Goal: Check status: Check status

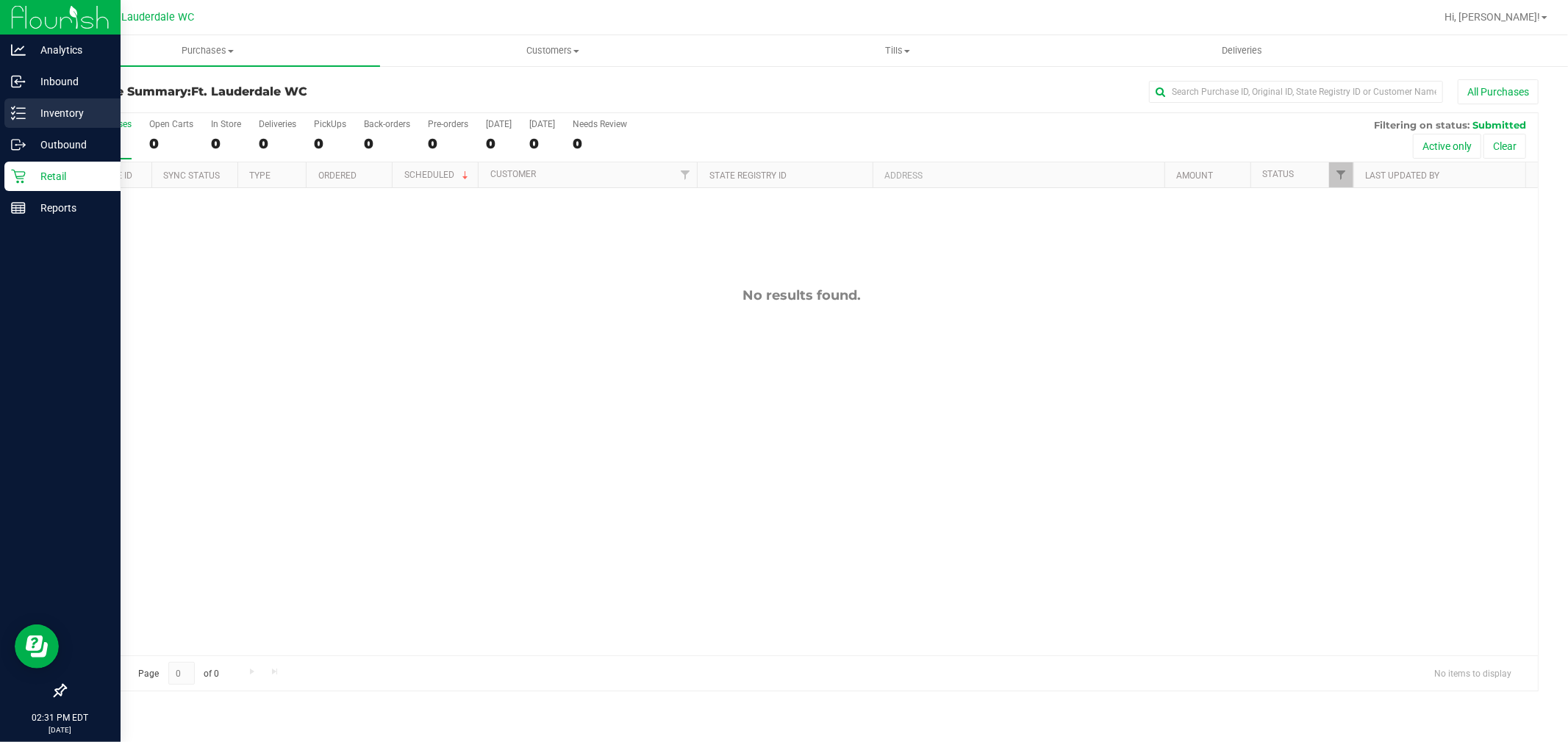
click at [11, 106] on icon at bounding box center [18, 113] width 15 height 15
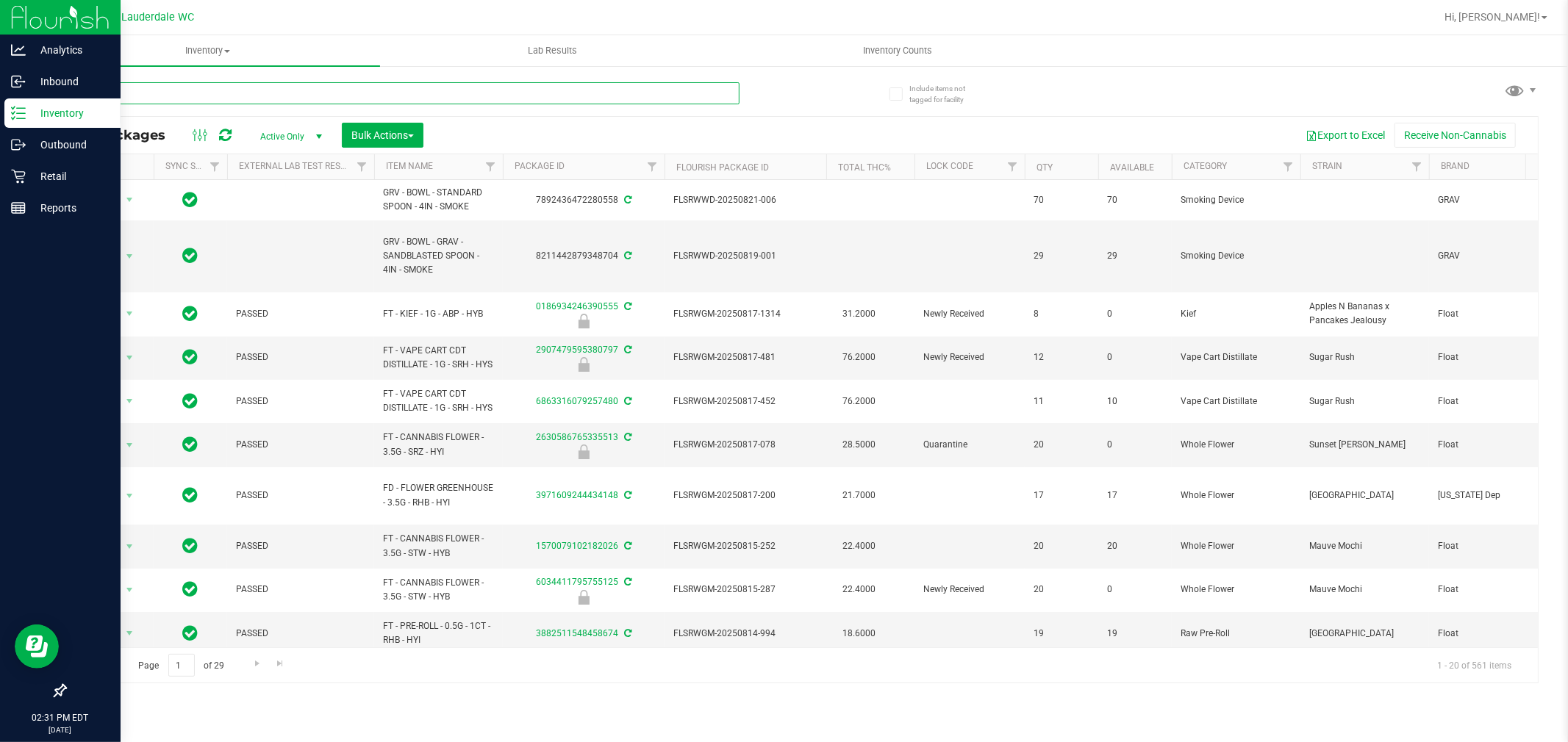
click at [482, 103] on input "text" at bounding box center [402, 93] width 674 height 22
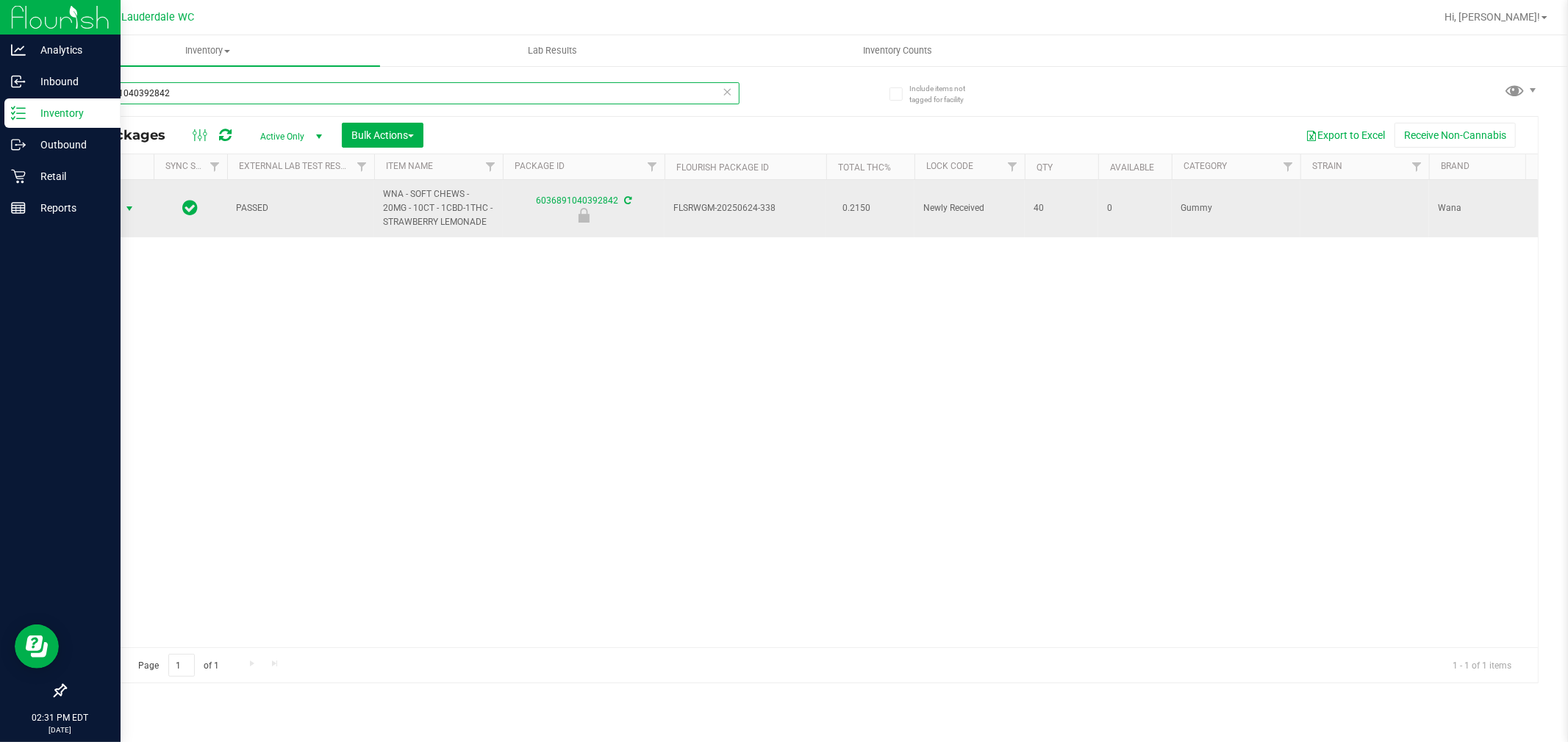
type input "6036891040392842"
click at [118, 211] on span "Action" at bounding box center [99, 208] width 39 height 21
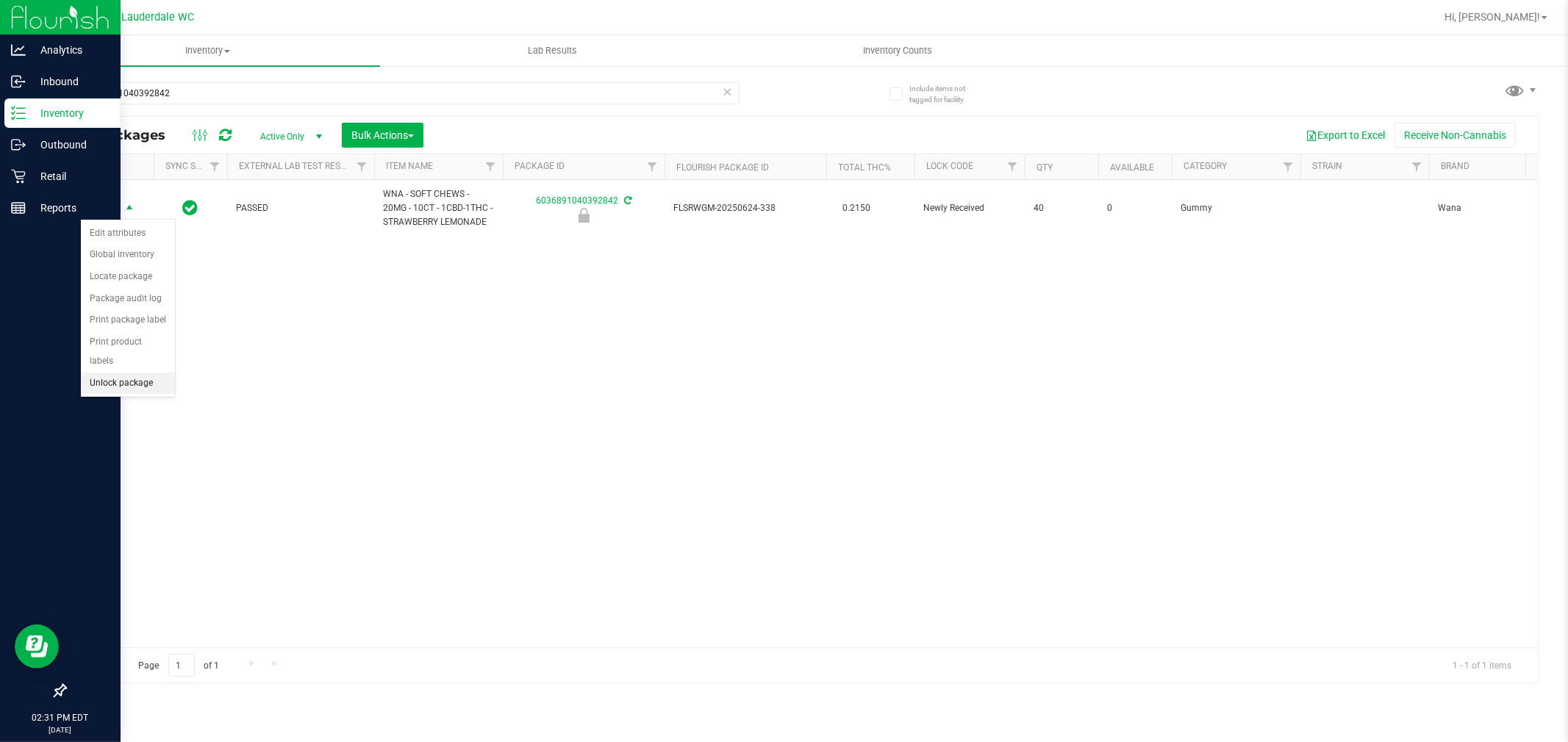
click at [122, 388] on li "Unlock package" at bounding box center [128, 383] width 94 height 22
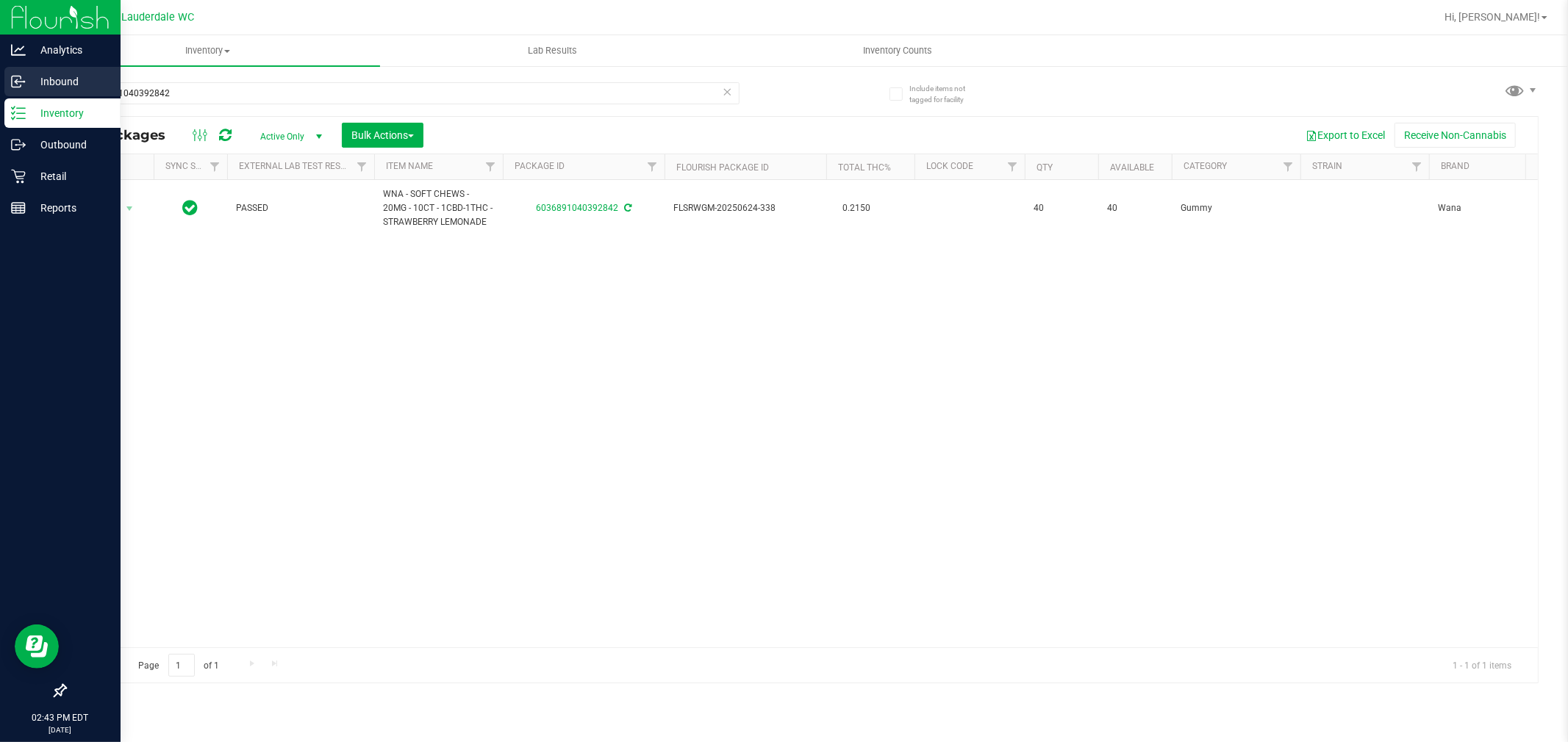
click at [65, 85] on p "Inbound" at bounding box center [70, 82] width 88 height 18
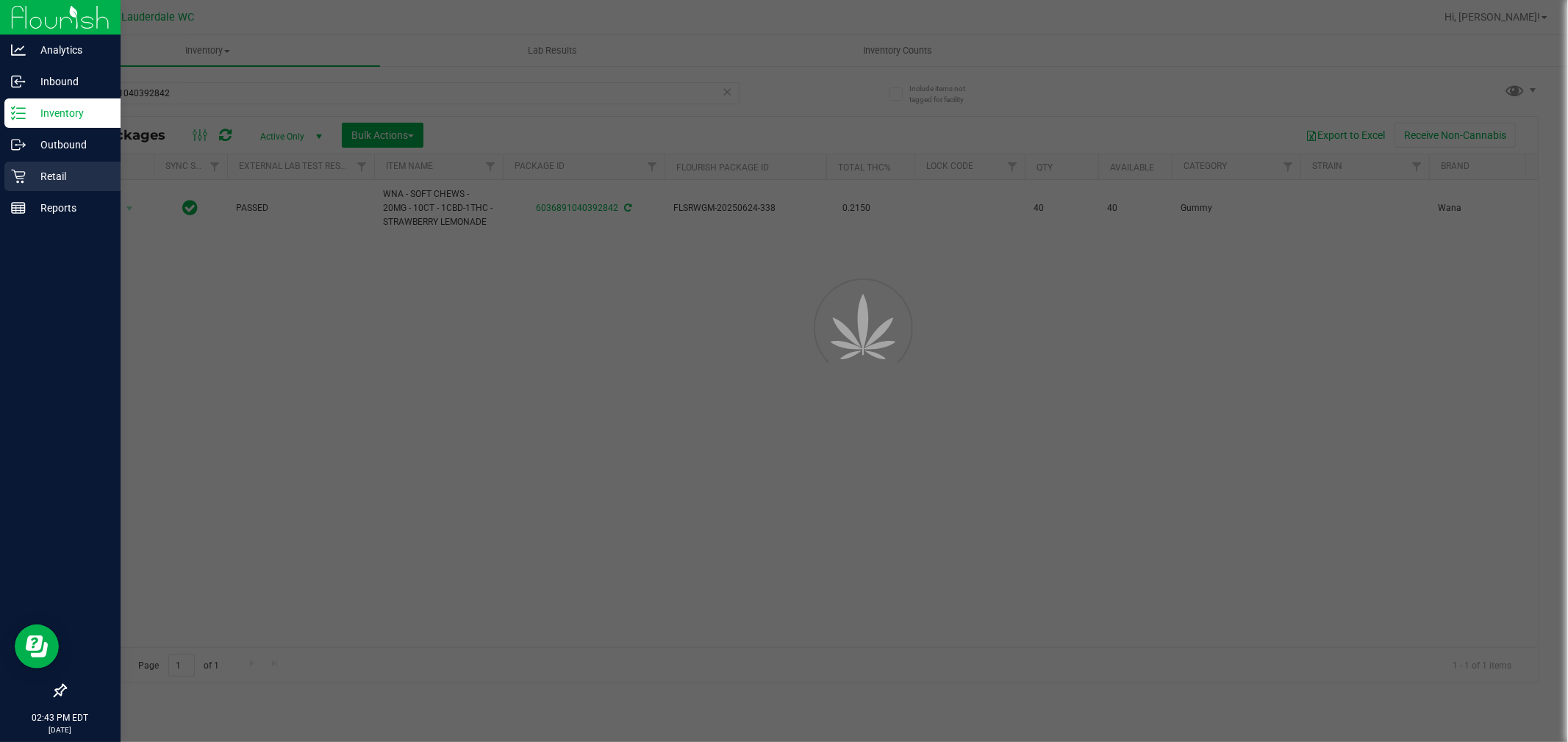
click at [69, 184] on p "Retail" at bounding box center [70, 176] width 88 height 18
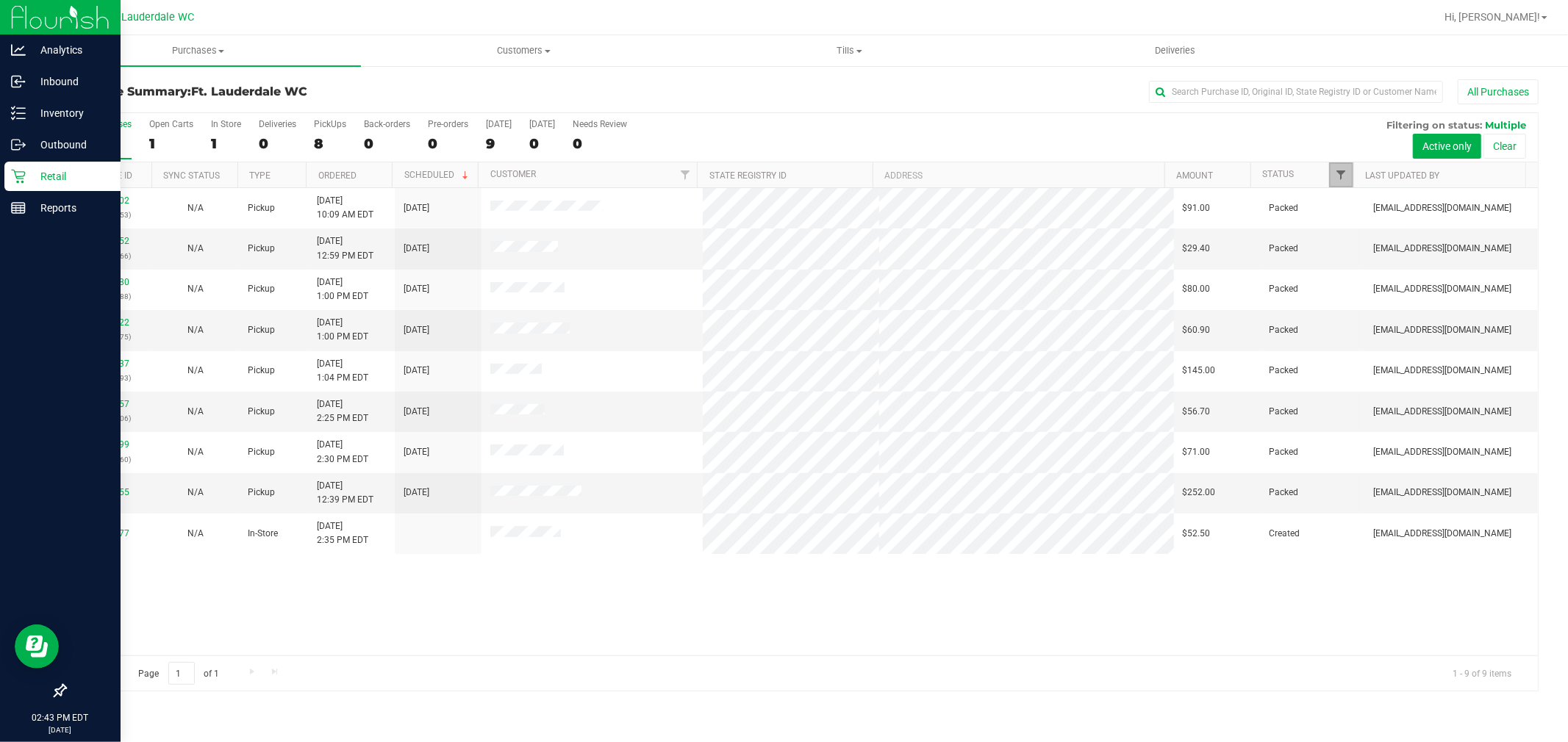
click at [1341, 176] on span "Filter" at bounding box center [1341, 175] width 12 height 12
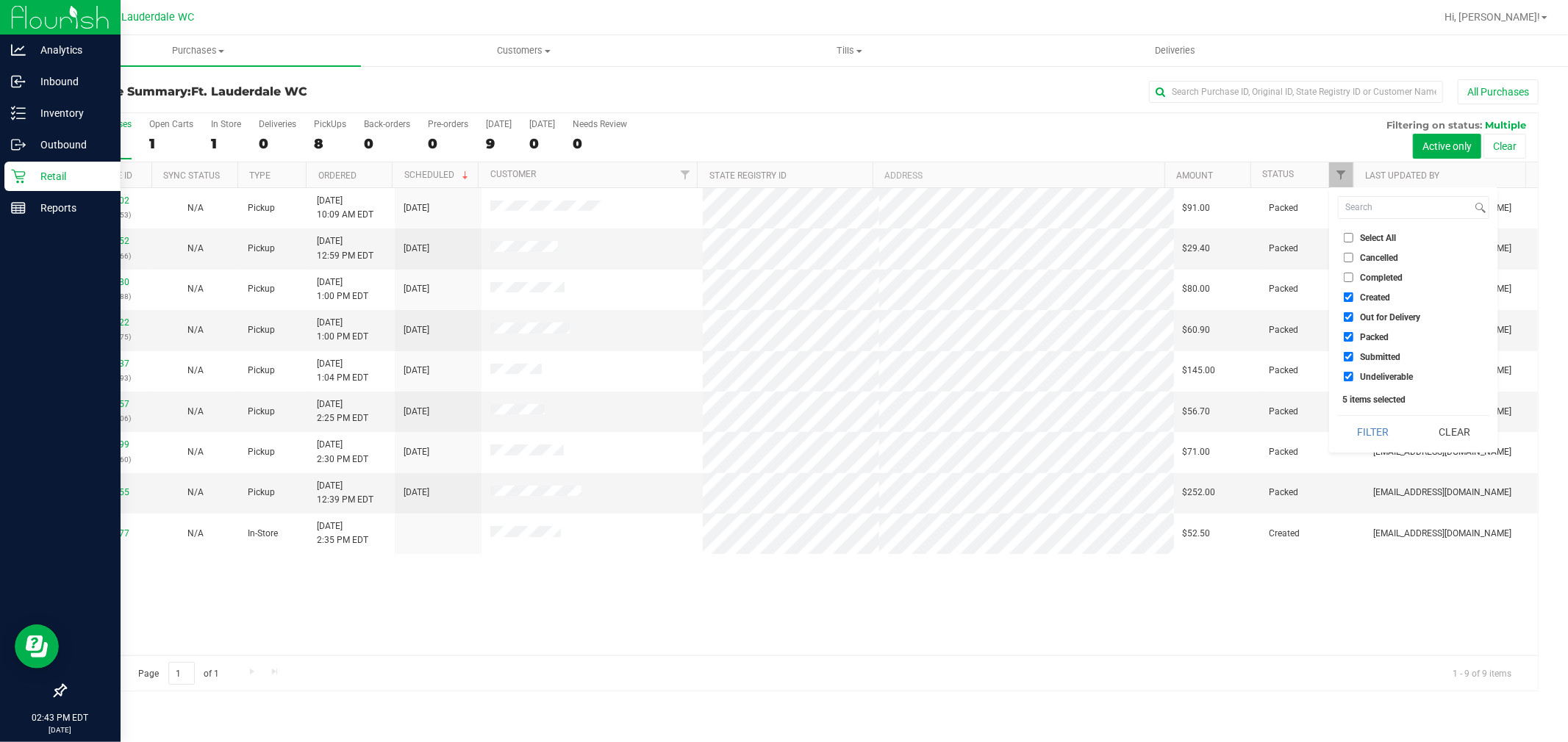
click at [1367, 298] on span "Created" at bounding box center [1374, 297] width 30 height 9
click at [1353, 298] on input "Created" at bounding box center [1349, 298] width 10 height 10
checkbox input "false"
click at [1377, 317] on span "Out for Delivery" at bounding box center [1389, 316] width 60 height 9
click at [1353, 317] on input "Out for Delivery" at bounding box center [1349, 317] width 10 height 10
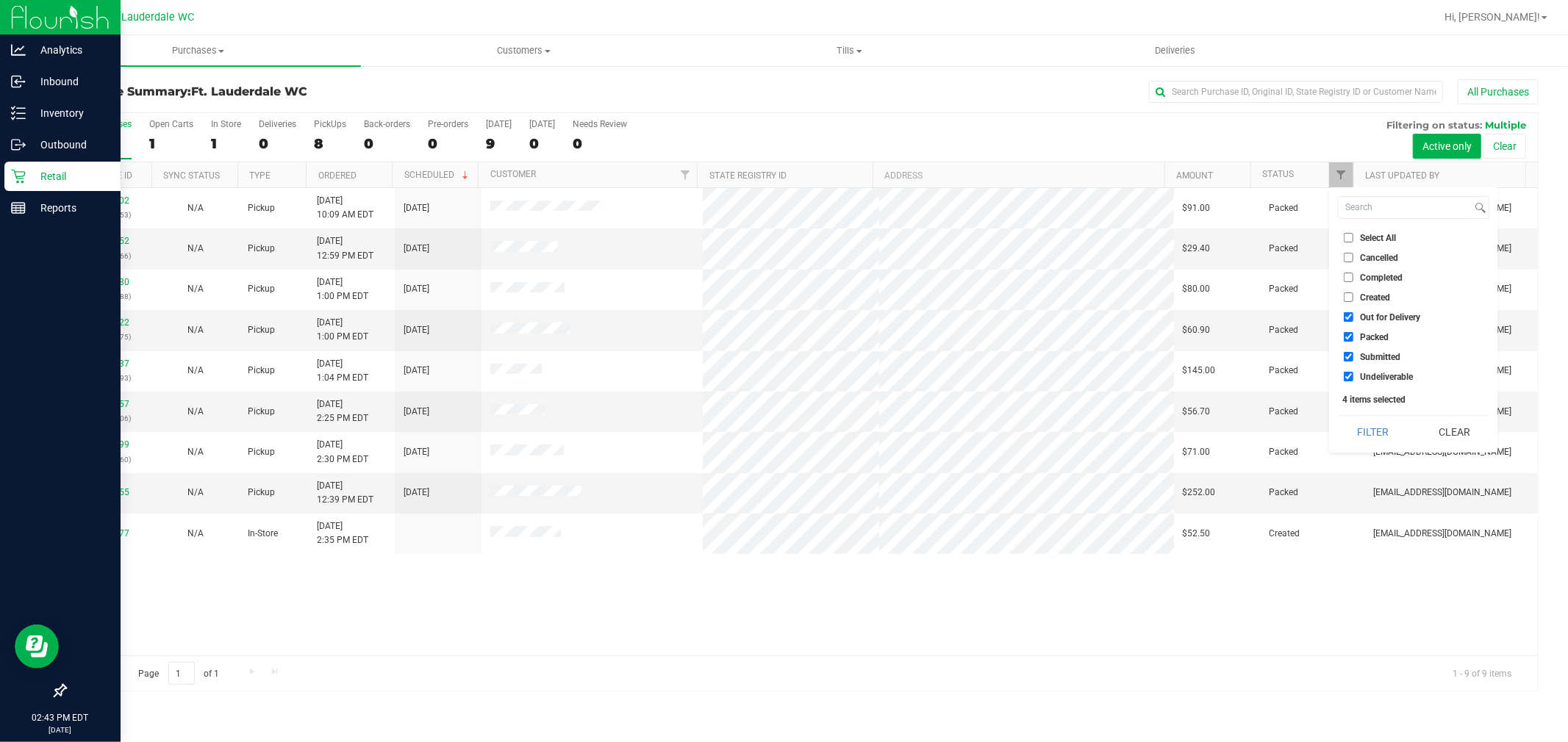
checkbox input "false"
click at [1385, 341] on span "Packed" at bounding box center [1373, 337] width 29 height 9
click at [1353, 341] on input "Packed" at bounding box center [1349, 337] width 10 height 10
checkbox input "false"
click at [1380, 377] on span "Undeliverable" at bounding box center [1386, 376] width 53 height 9
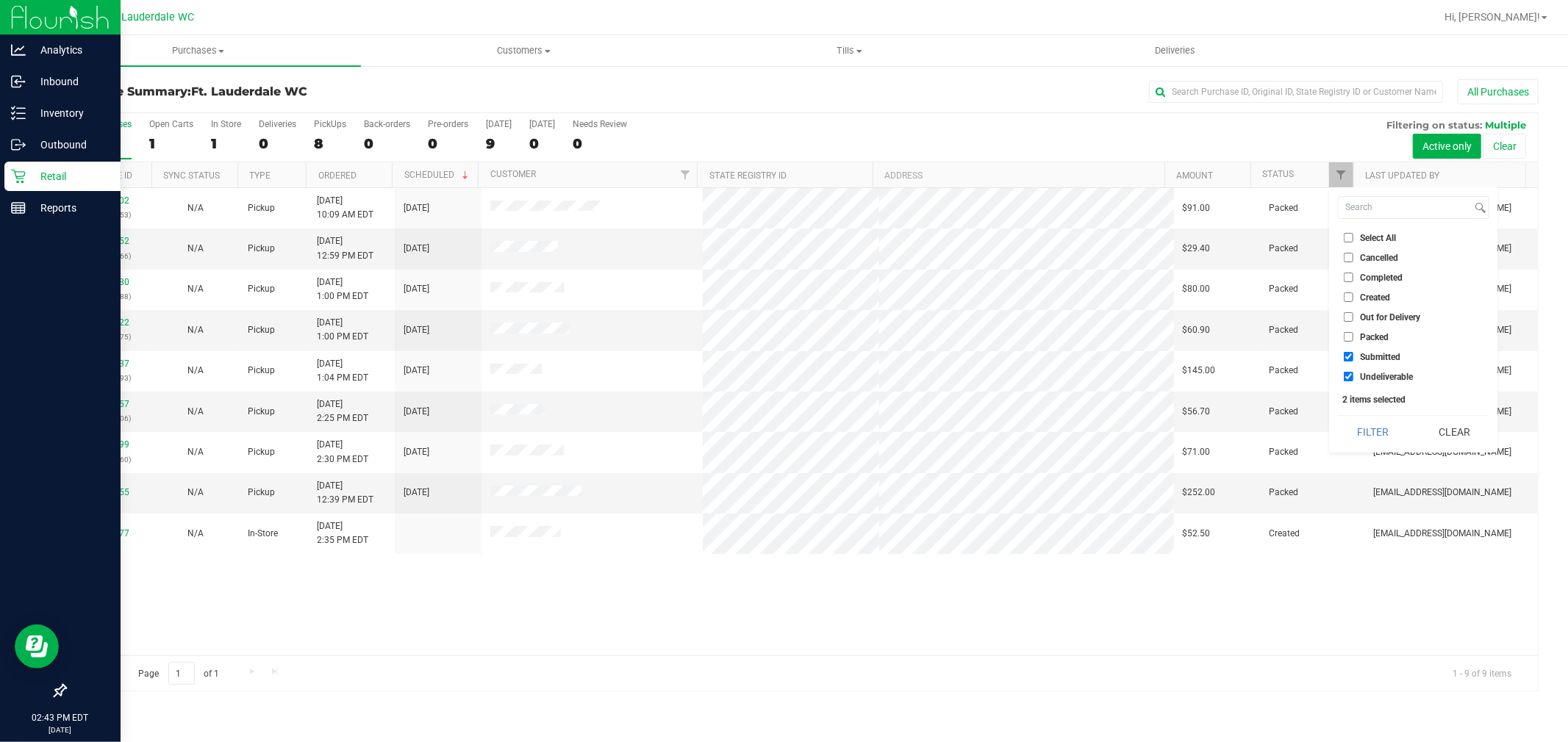
click at [1353, 377] on input "Undeliverable" at bounding box center [1349, 376] width 10 height 10
checkbox input "false"
click at [1365, 421] on button "Filter" at bounding box center [1373, 431] width 71 height 32
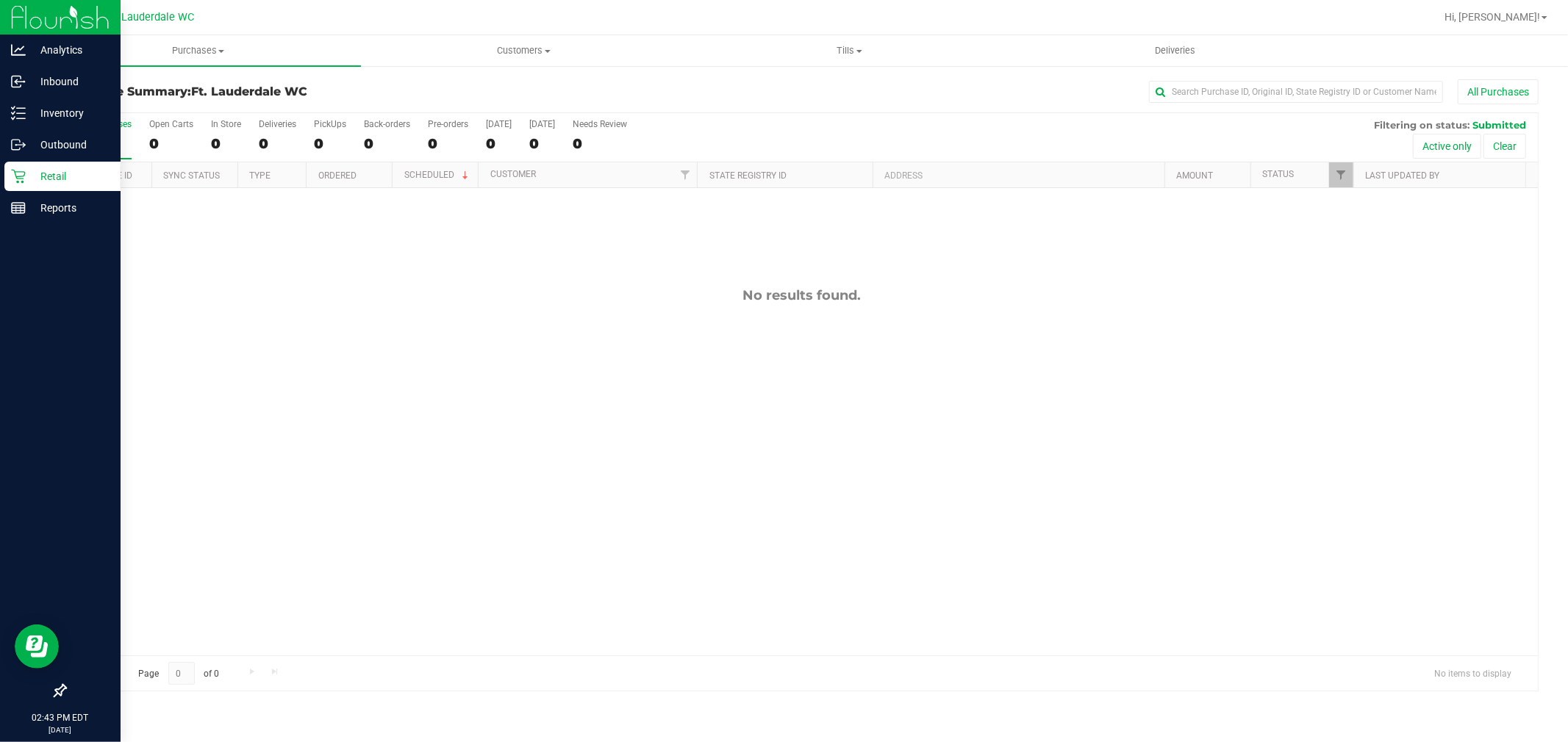
click at [1093, 240] on div "No results found." at bounding box center [802, 471] width 1473 height 566
click at [1025, 72] on div "Purchase Summary: Ft. Lauderdale WC All Purchases All Purchases 0 Open Carts 0 …" at bounding box center [801, 385] width 1533 height 642
